Goal: Find specific page/section: Find specific page/section

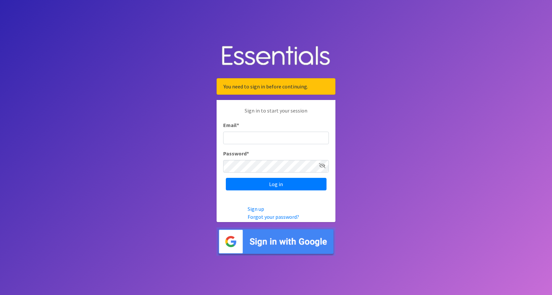
click at [277, 252] on img at bounding box center [276, 241] width 119 height 29
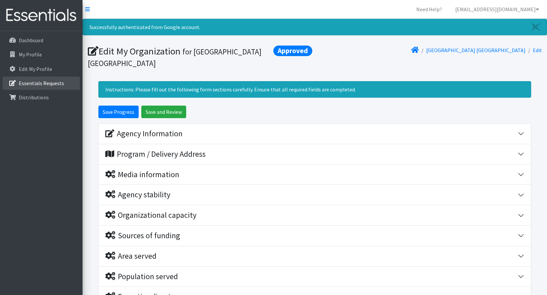
drag, startPoint x: 34, startPoint y: 82, endPoint x: 289, endPoint y: 105, distance: 255.3
click at [34, 81] on p "Essentials Requests" at bounding box center [41, 83] width 45 height 7
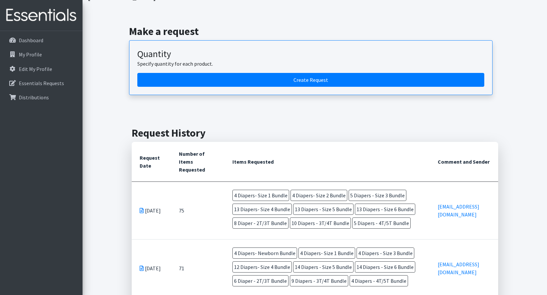
scroll to position [132, 0]
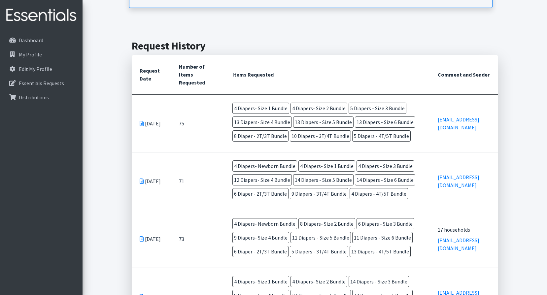
click at [534, 162] on div "Essentials Requests for Covenant House [GEOGRAPHIC_DATA] Home Covenant House [G…" at bounding box center [315, 200] width 465 height 626
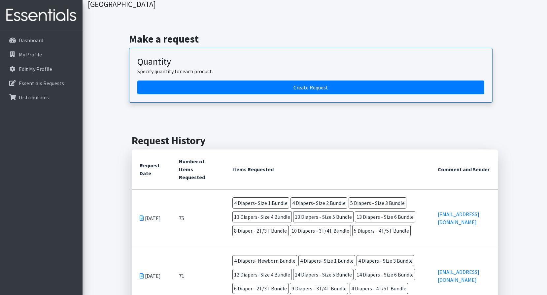
scroll to position [0, 0]
